Goal: Transaction & Acquisition: Subscribe to service/newsletter

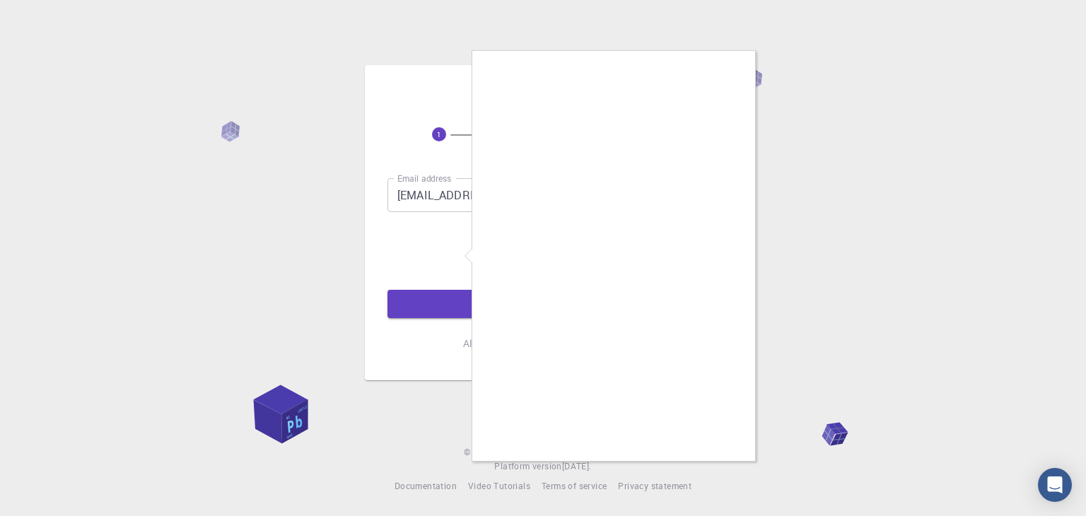
click at [469, 307] on div at bounding box center [543, 258] width 1086 height 516
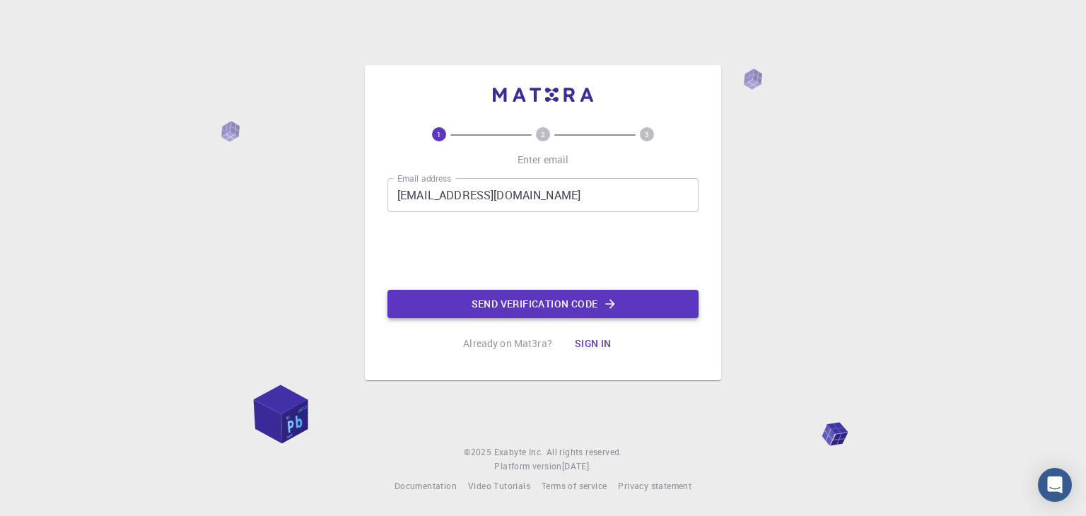
click at [633, 302] on button "Send verification code" at bounding box center [542, 304] width 311 height 28
click at [467, 190] on div "Email address Email address" at bounding box center [542, 195] width 311 height 34
click at [429, 201] on div "Email address Email address" at bounding box center [542, 195] width 311 height 34
click at [404, 194] on div "Email address Email address" at bounding box center [542, 195] width 311 height 34
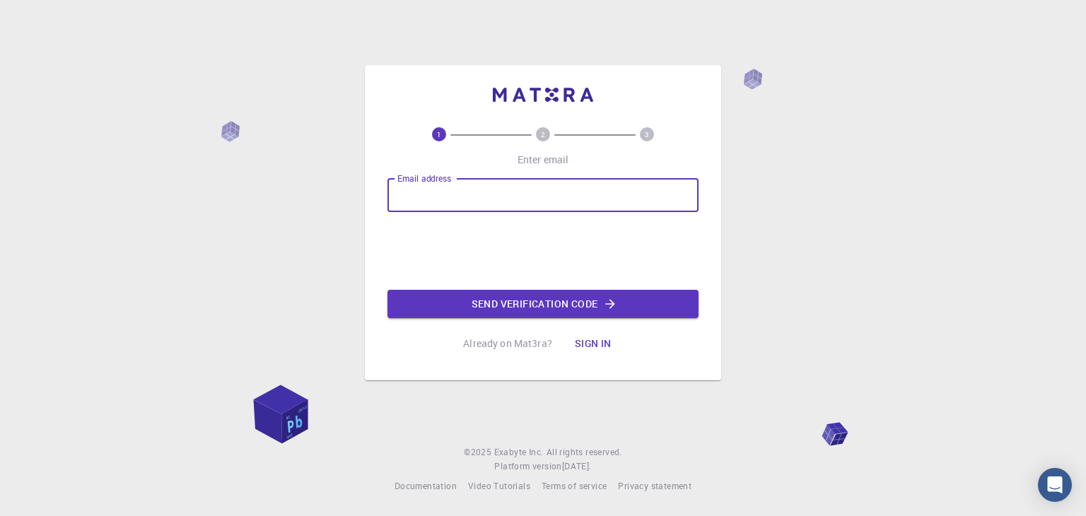
type input "hortensiashapaka@gmail.com"
